Goal: Complete application form: Complete application form

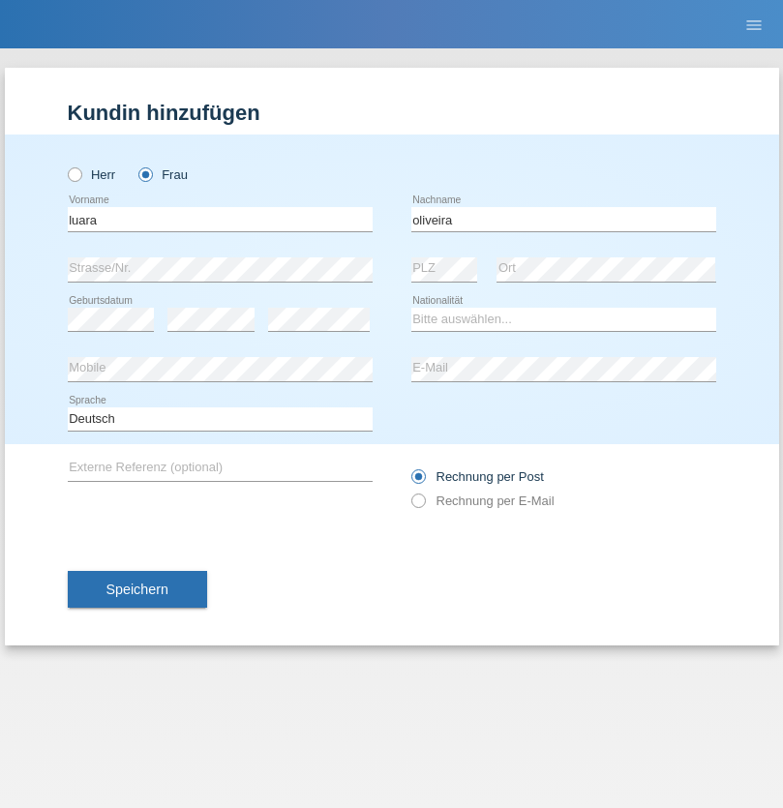
type input "oliveira"
select select "BR"
select select "C"
select select "17"
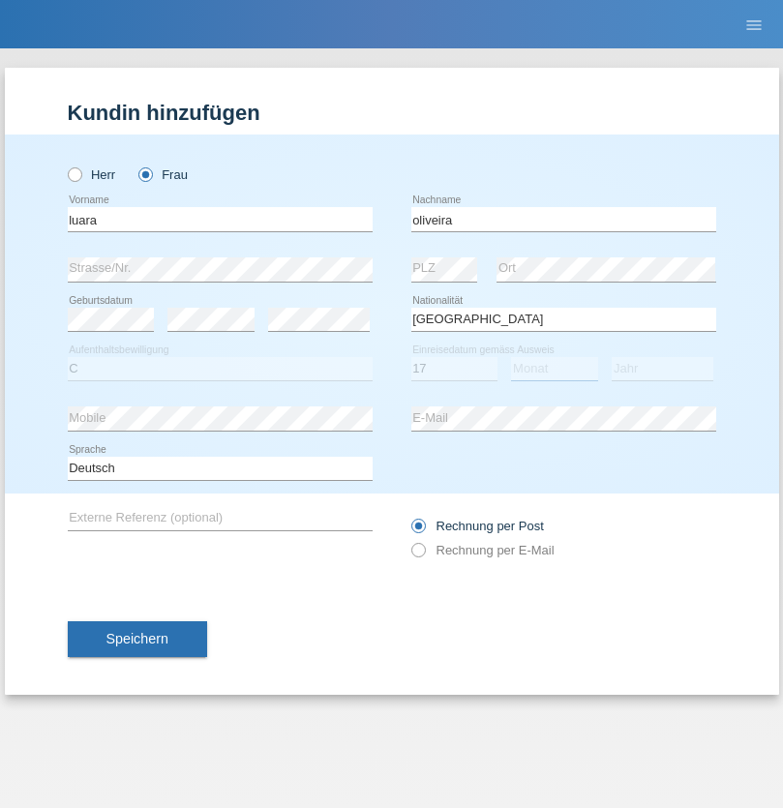
select select "11"
select select "1989"
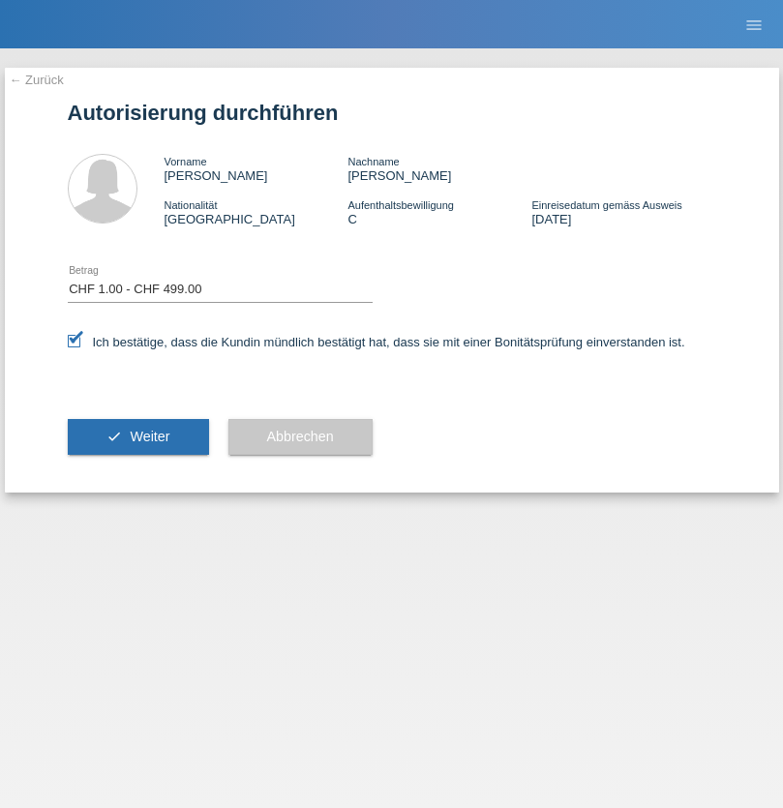
select select "1"
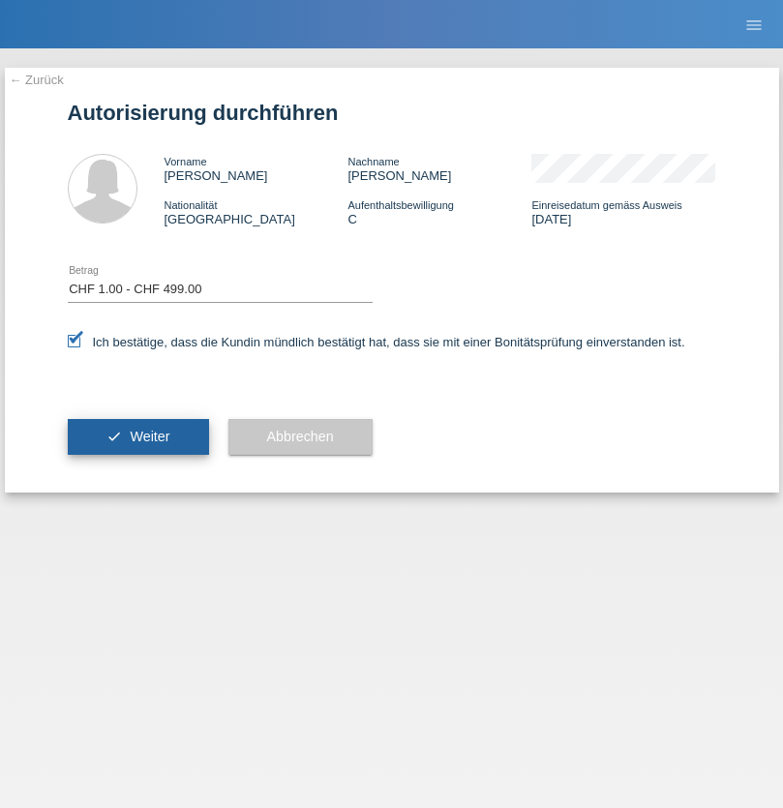
click at [137, 437] on span "Weiter" at bounding box center [150, 436] width 40 height 15
